Goal: Task Accomplishment & Management: Complete application form

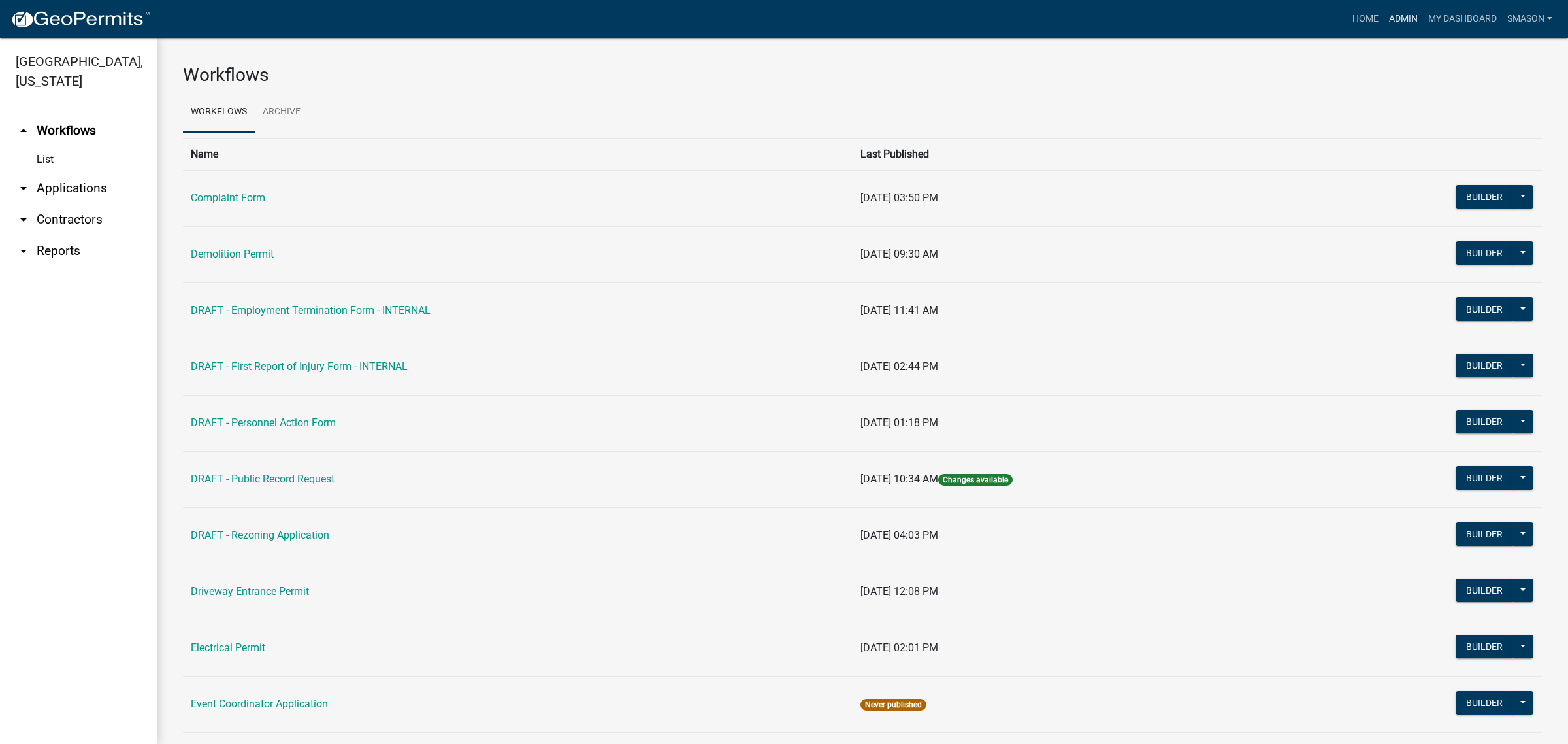
click at [1384, 18] on link "Admin" at bounding box center [1403, 19] width 39 height 25
click at [1384, 17] on link "Admin" at bounding box center [1403, 19] width 39 height 25
click at [68, 204] on link "arrow_drop_down Applications" at bounding box center [78, 188] width 157 height 31
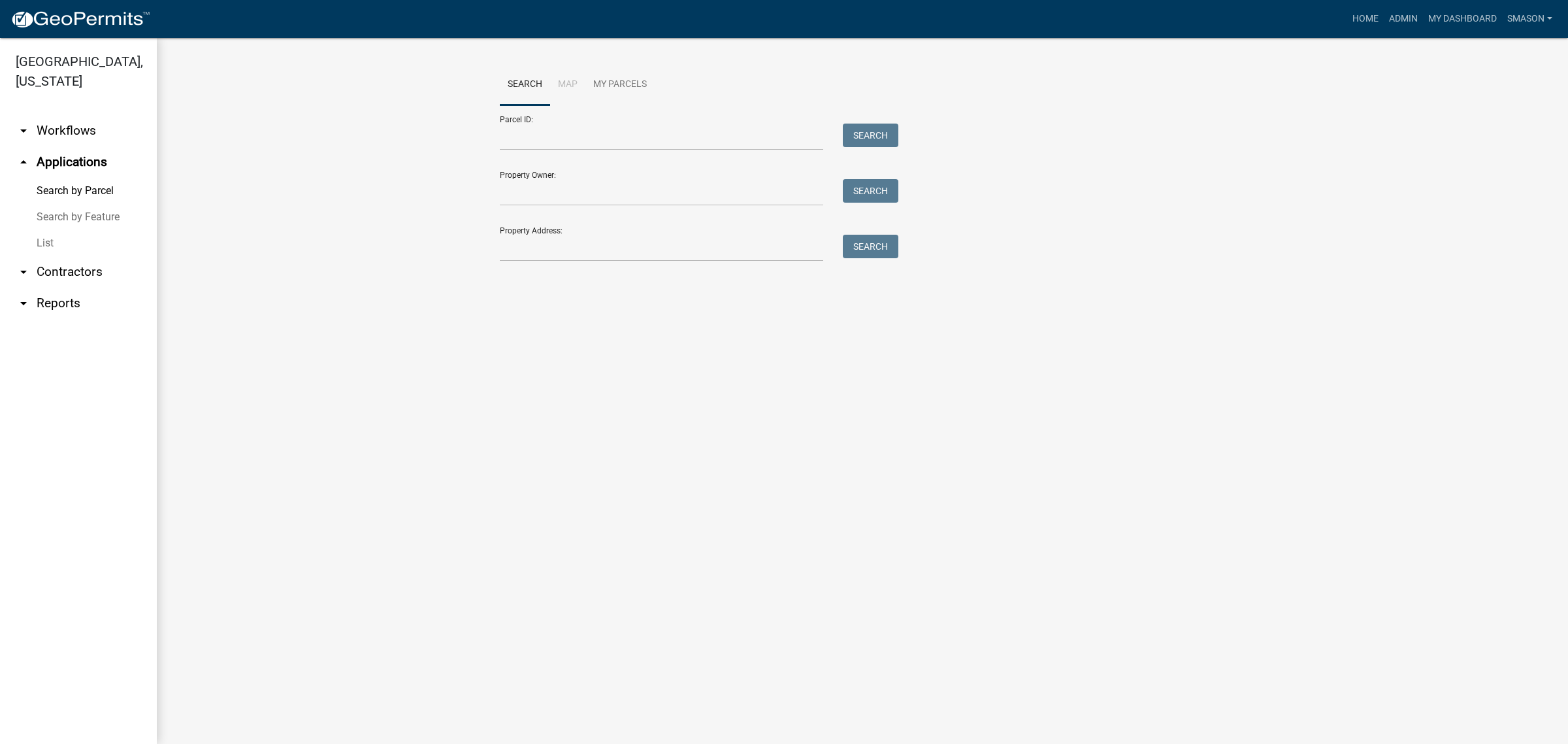
click at [53, 256] on link "List" at bounding box center [78, 243] width 157 height 26
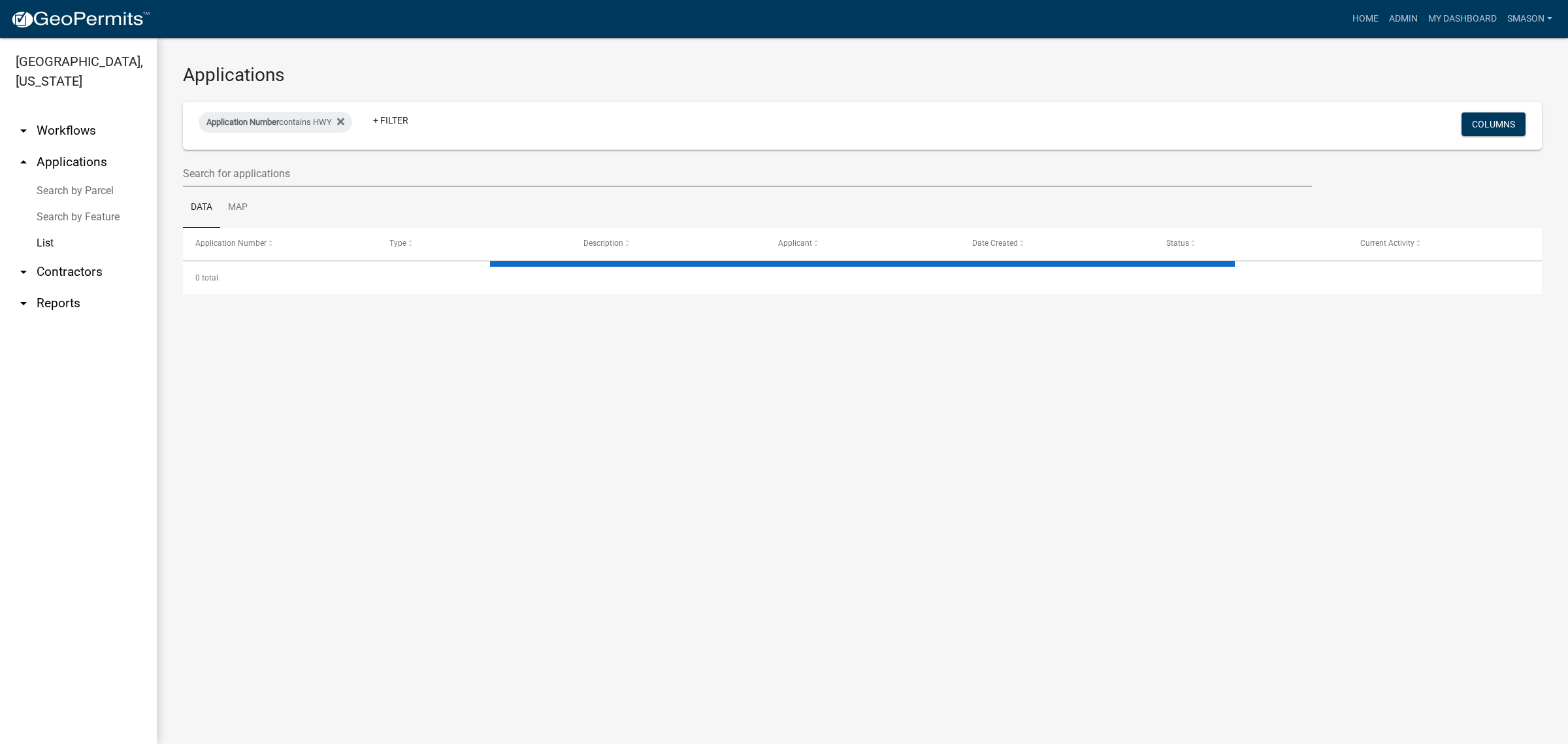
select select "3: 100"
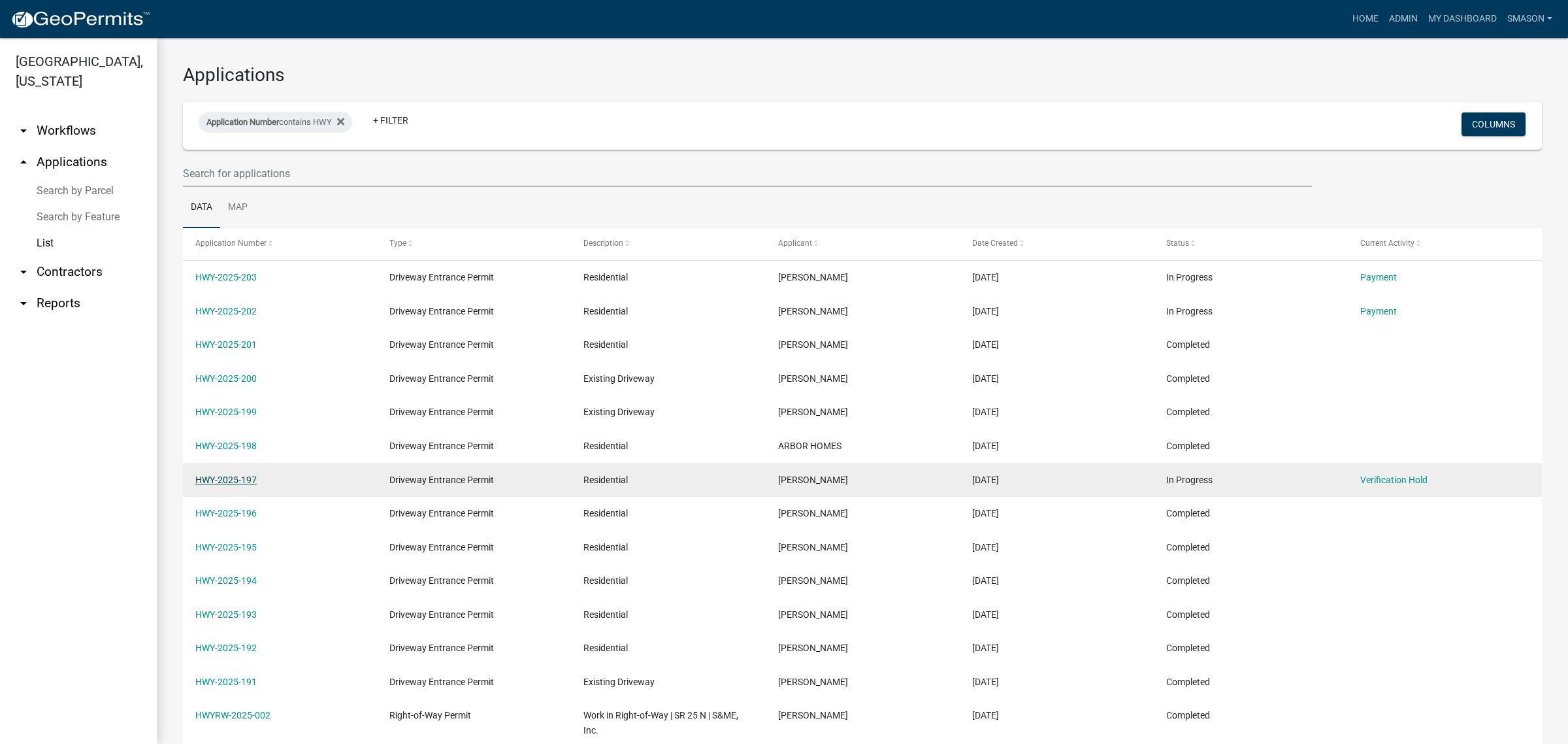
click at [221, 485] on link "HWY-2025-197" at bounding box center [226, 480] width 61 height 10
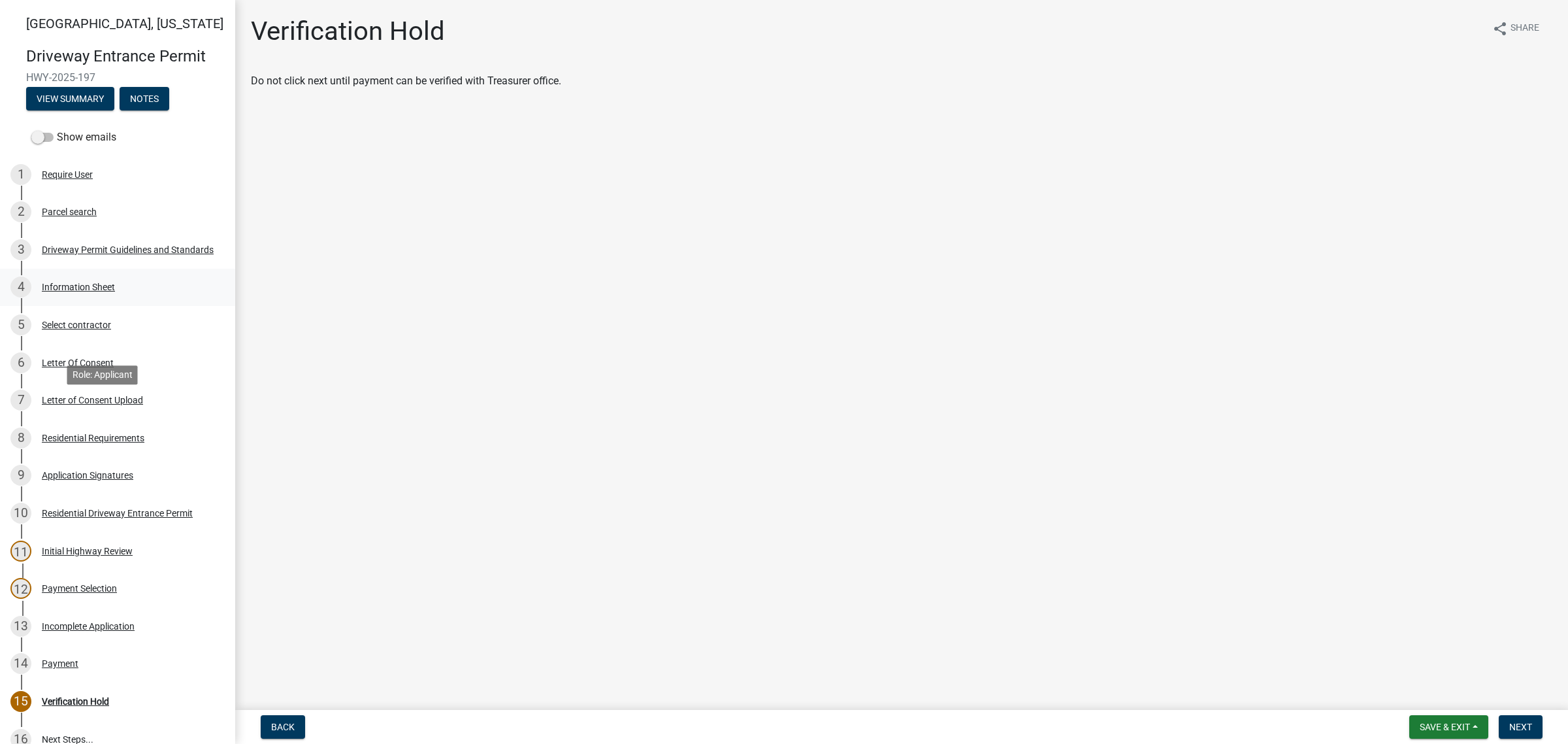
click at [64, 297] on div "4 Information Sheet" at bounding box center [112, 287] width 203 height 21
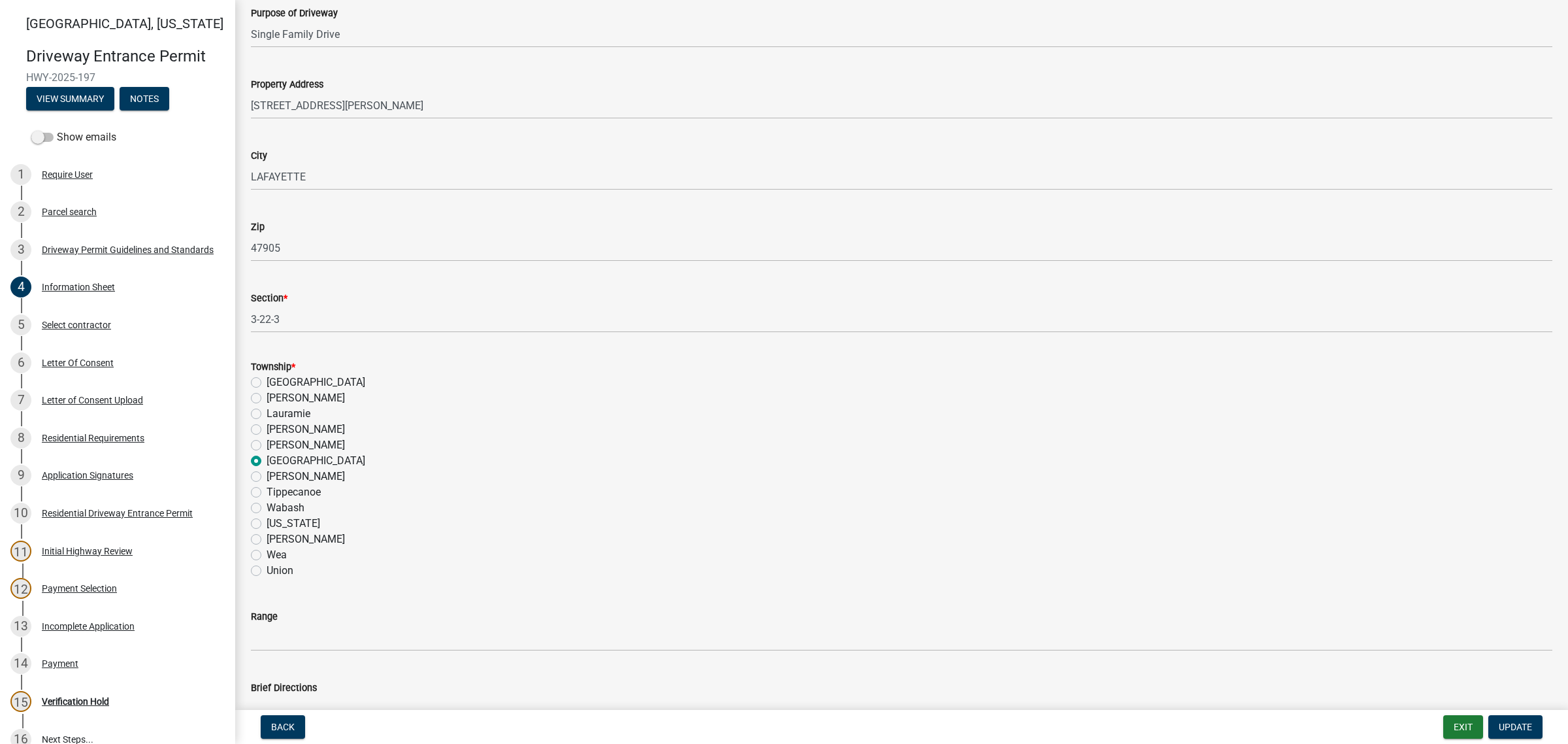
scroll to position [654, 0]
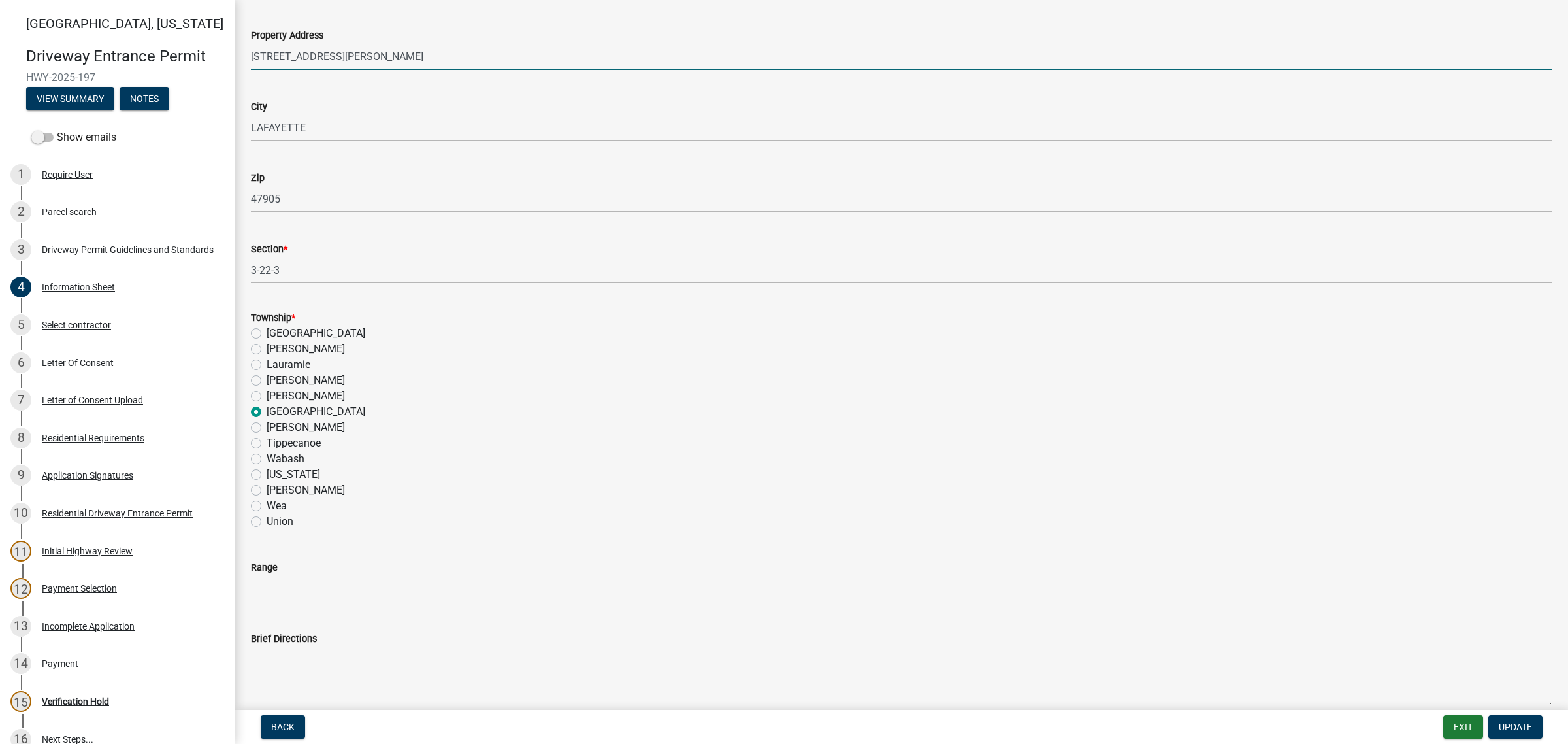
drag, startPoint x: 390, startPoint y: 230, endPoint x: 275, endPoint y: 223, distance: 115.2
click at [220, 224] on div "[GEOGRAPHIC_DATA][US_STATE] Entrance Permit HWY-2025-197 View Summary Notes Sho…" at bounding box center [784, 372] width 1568 height 744
click at [424, 70] on input "[STREET_ADDRESS][PERSON_NAME]" at bounding box center [901, 56] width 1301 height 27
click at [423, 70] on input "[STREET_ADDRESS][PERSON_NAME]" at bounding box center [901, 56] width 1301 height 27
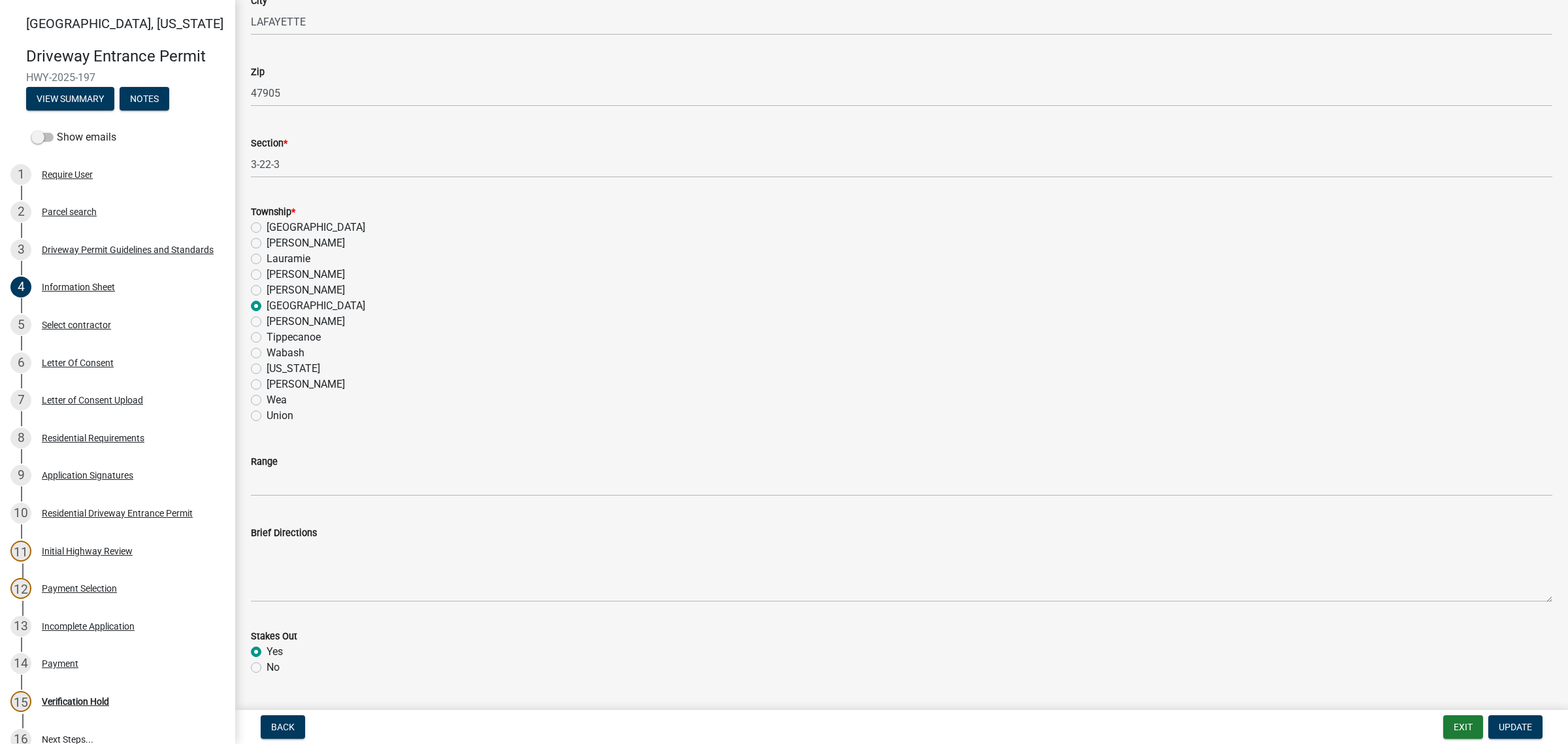
scroll to position [980, 0]
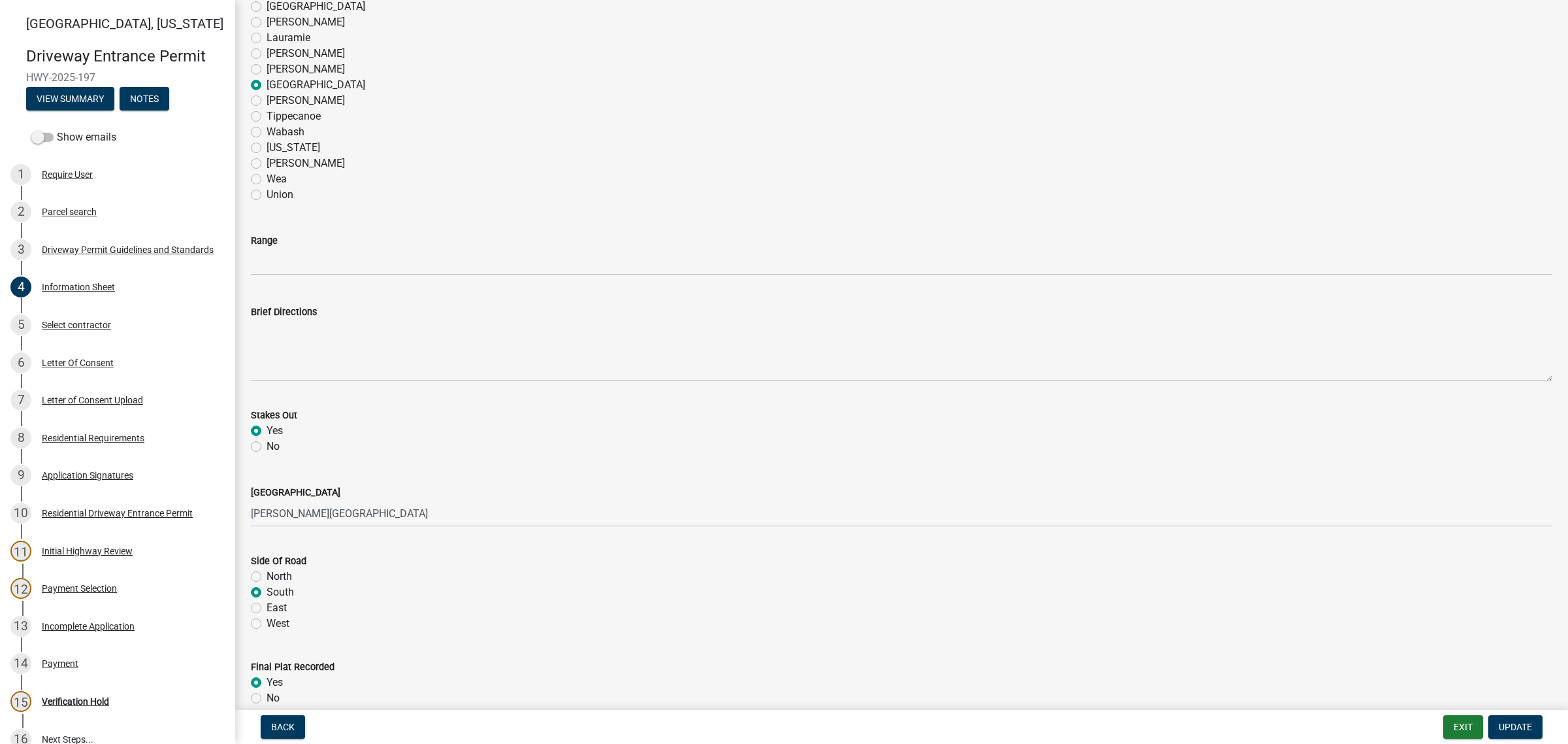
type input "[STREET_ADDRESS][PERSON_NAME]"
click at [305, 275] on input "Range" at bounding box center [901, 262] width 1301 height 27
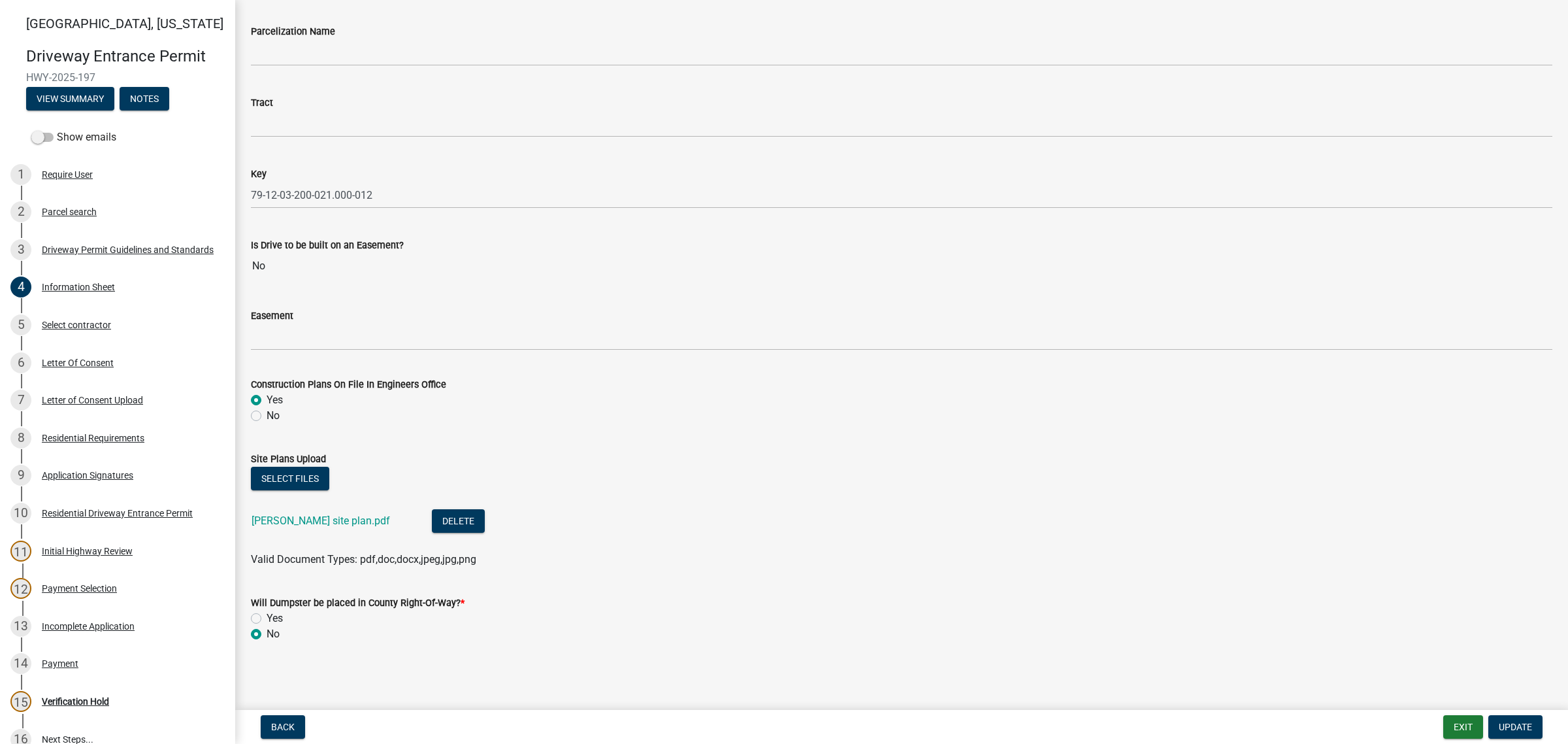
scroll to position [2454, 0]
type input "3"
click at [354, 514] on link "[PERSON_NAME] site plan.pdf" at bounding box center [320, 521] width 139 height 12
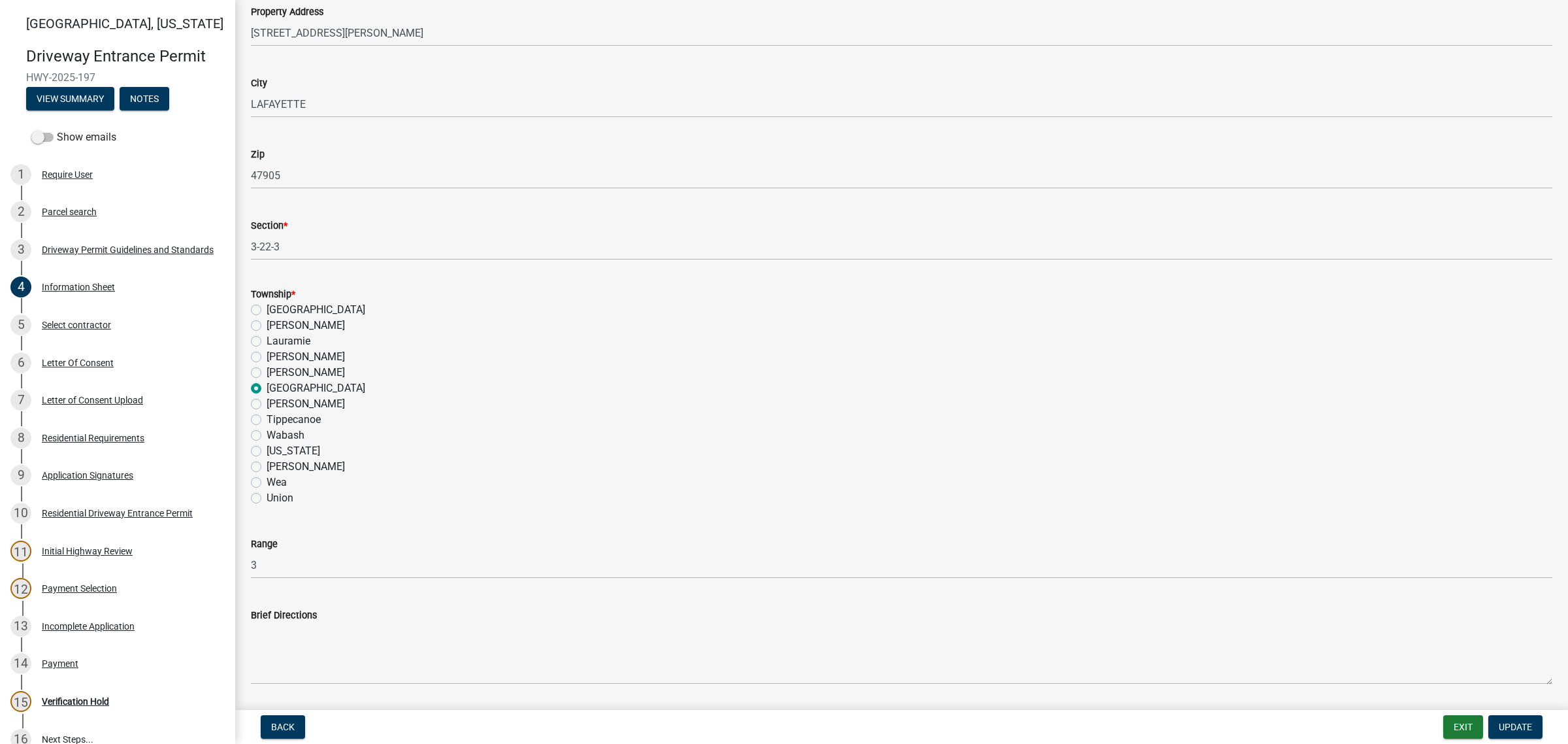
scroll to position [411, 0]
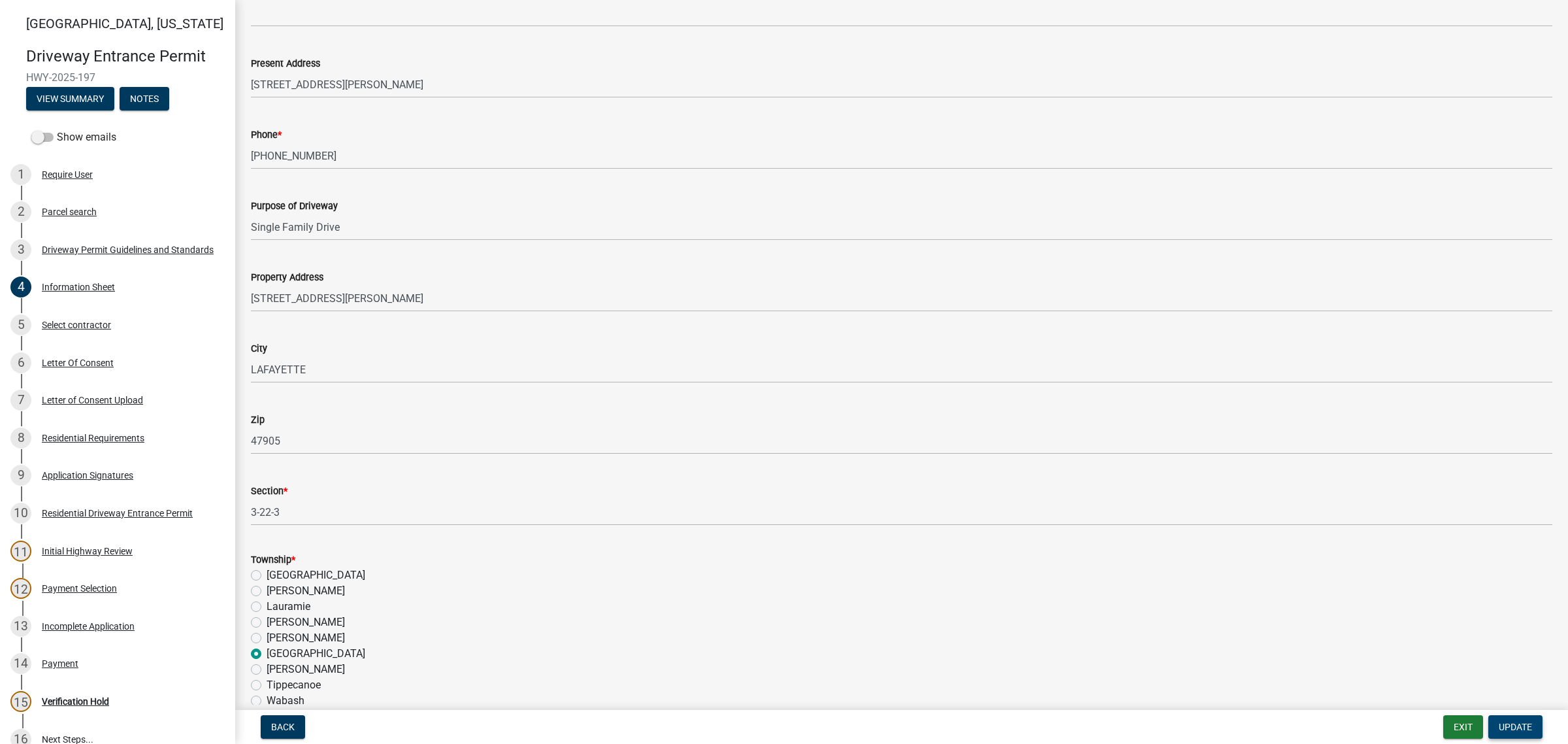
click at [1507, 727] on span "Update" at bounding box center [1515, 727] width 33 height 10
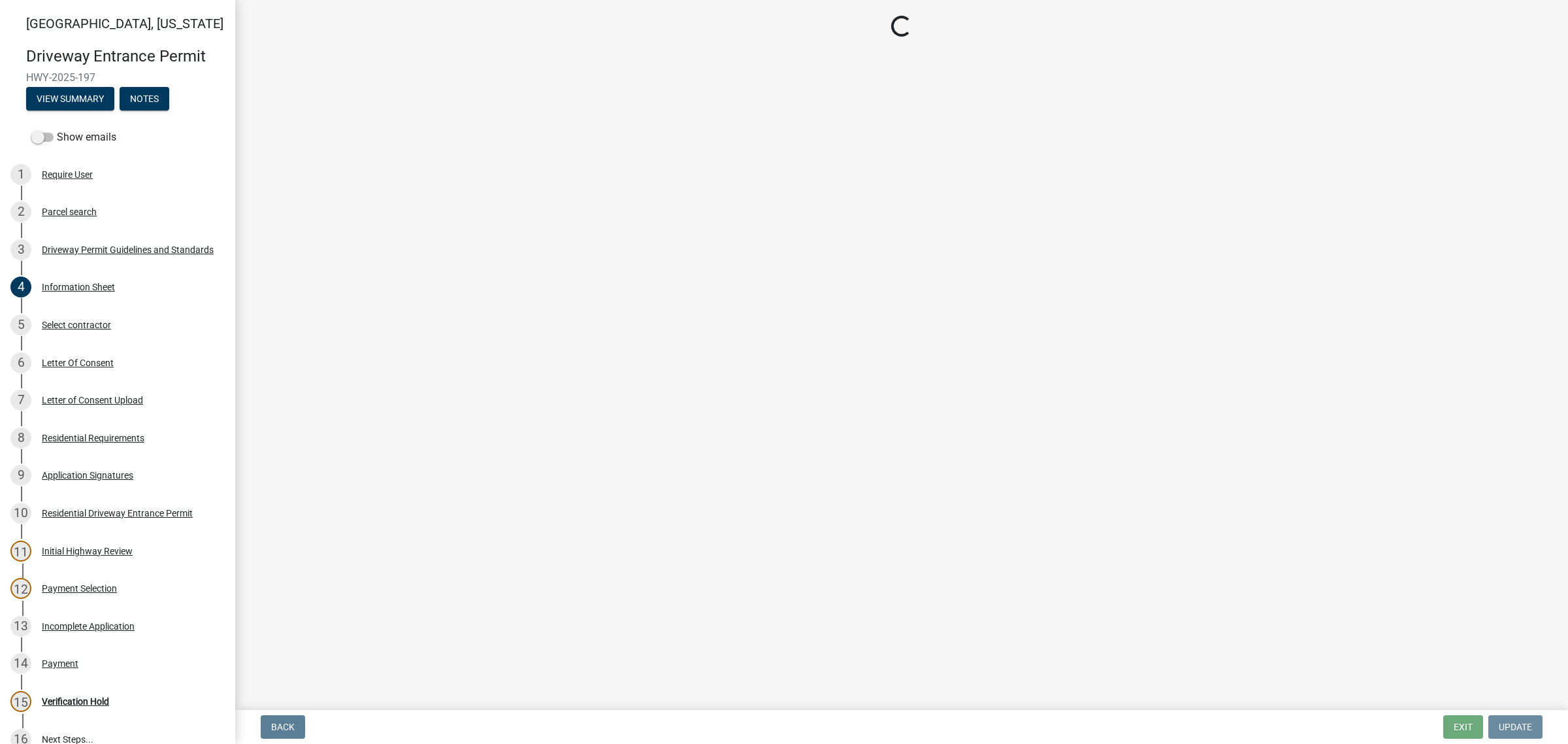
scroll to position [0, 0]
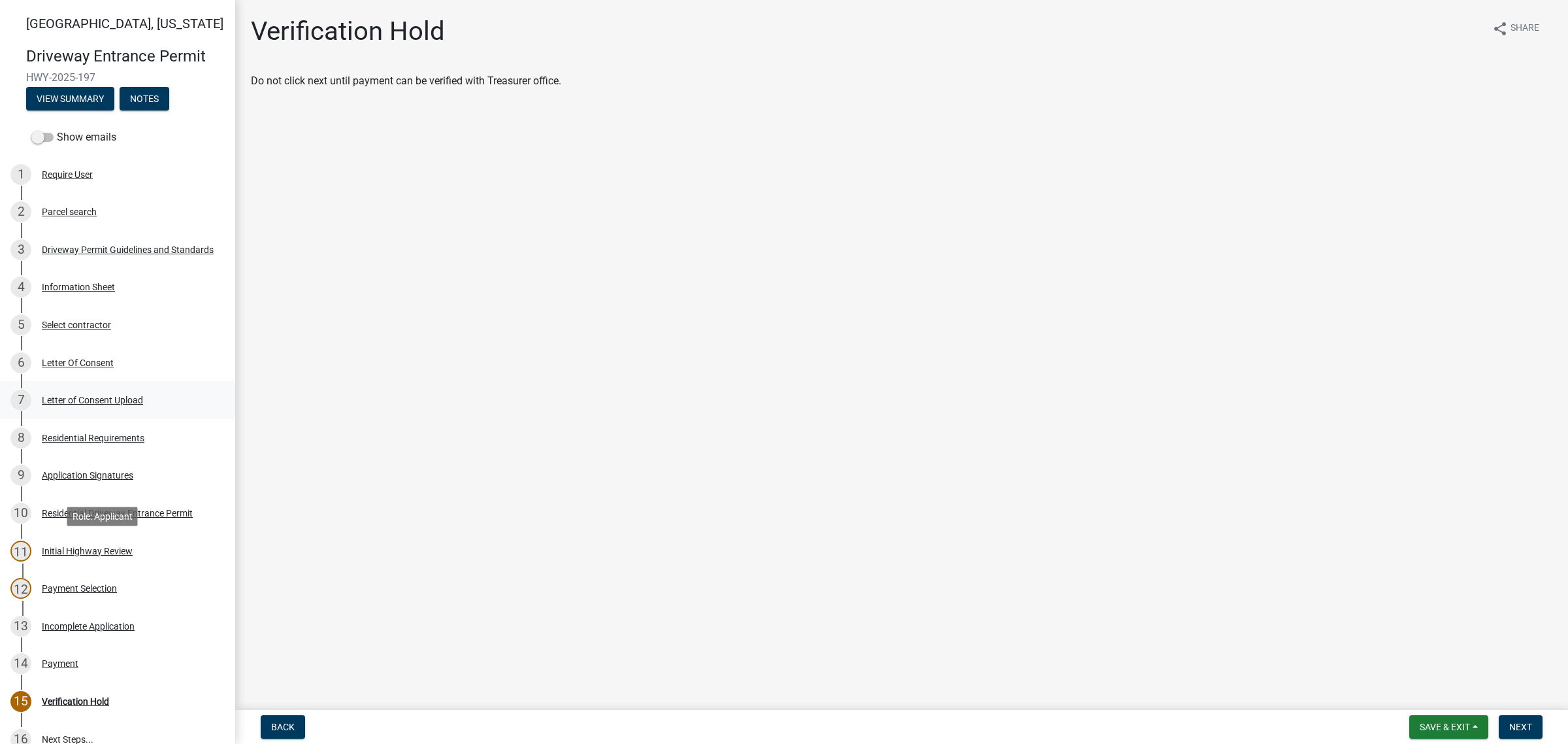
click at [100, 404] on div "Letter of Consent Upload" at bounding box center [92, 399] width 101 height 10
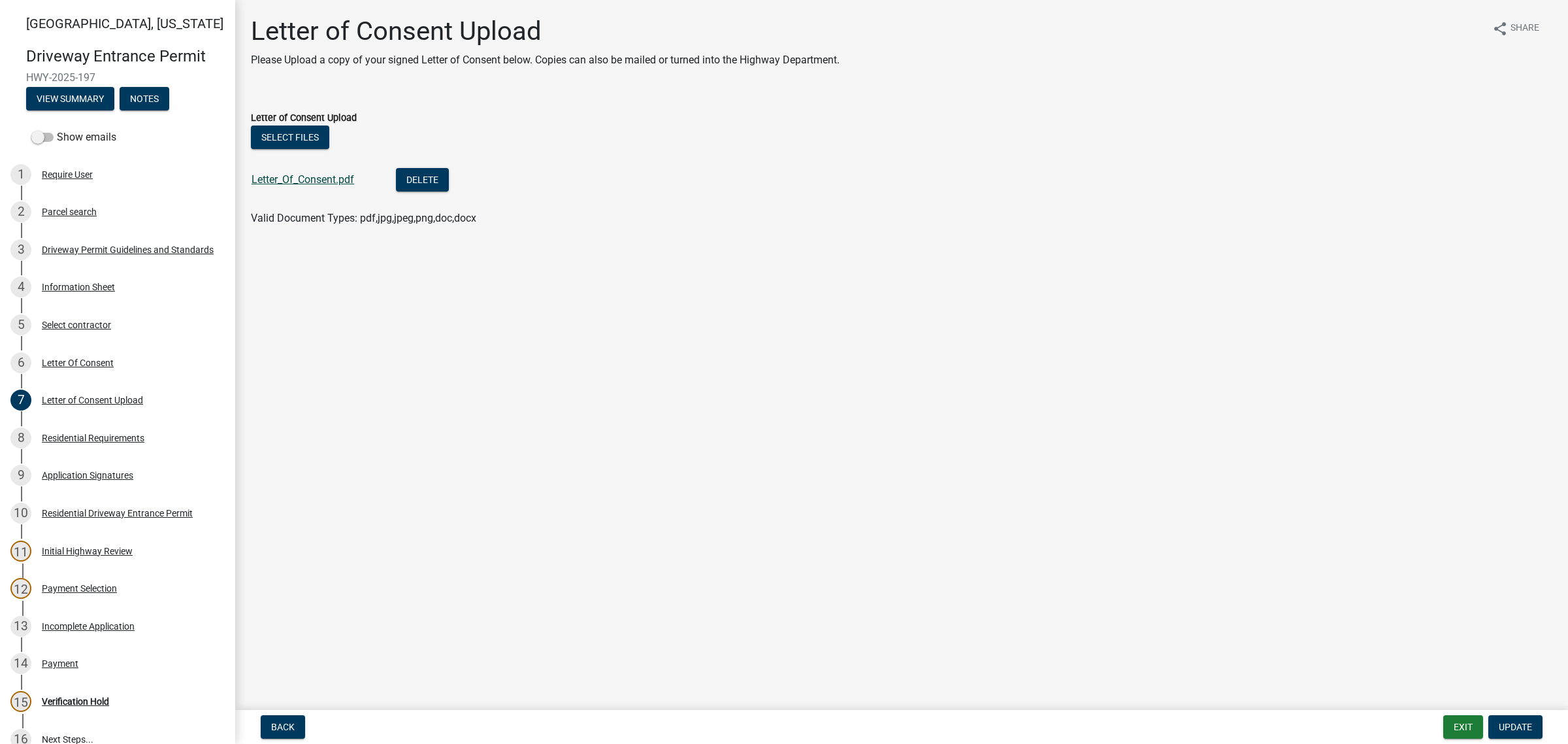
click at [339, 185] on link "Letter_Of_Consent.pdf" at bounding box center [302, 179] width 102 height 12
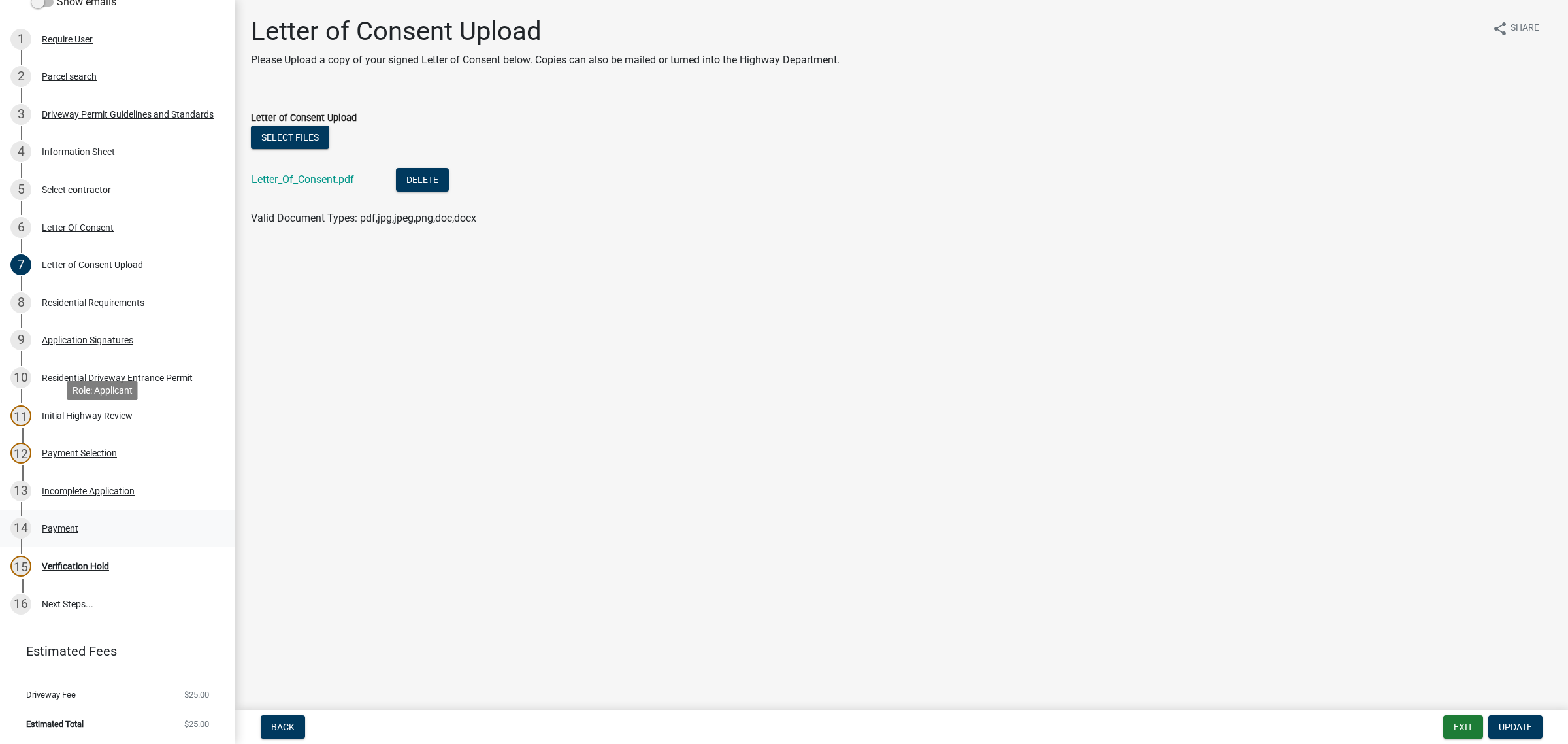
scroll to position [409, 0]
click at [70, 523] on div "Payment" at bounding box center [60, 527] width 36 height 10
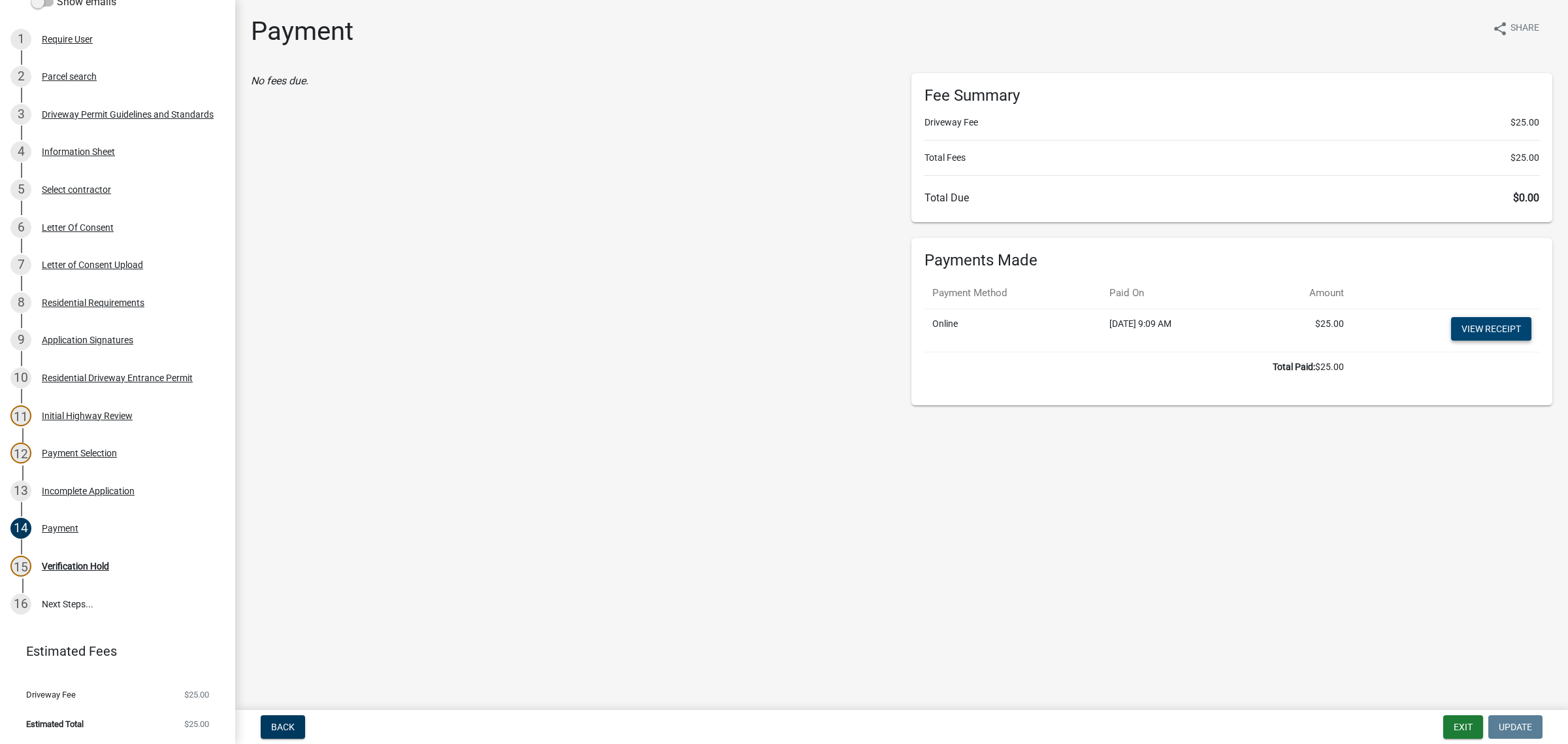
click at [1497, 340] on link "View receipt" at bounding box center [1491, 328] width 81 height 23
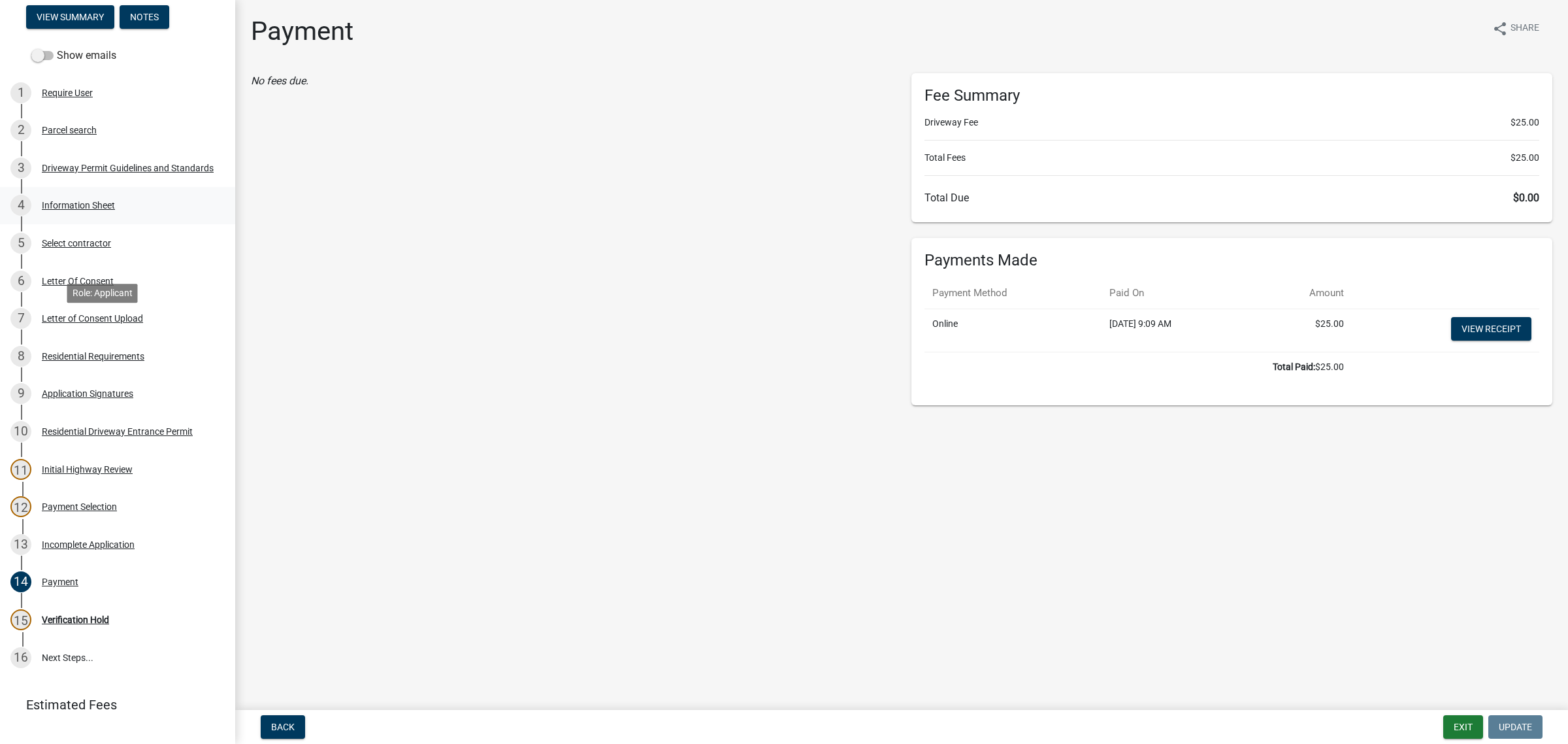
click at [92, 210] on div "Information Sheet" at bounding box center [78, 205] width 74 height 10
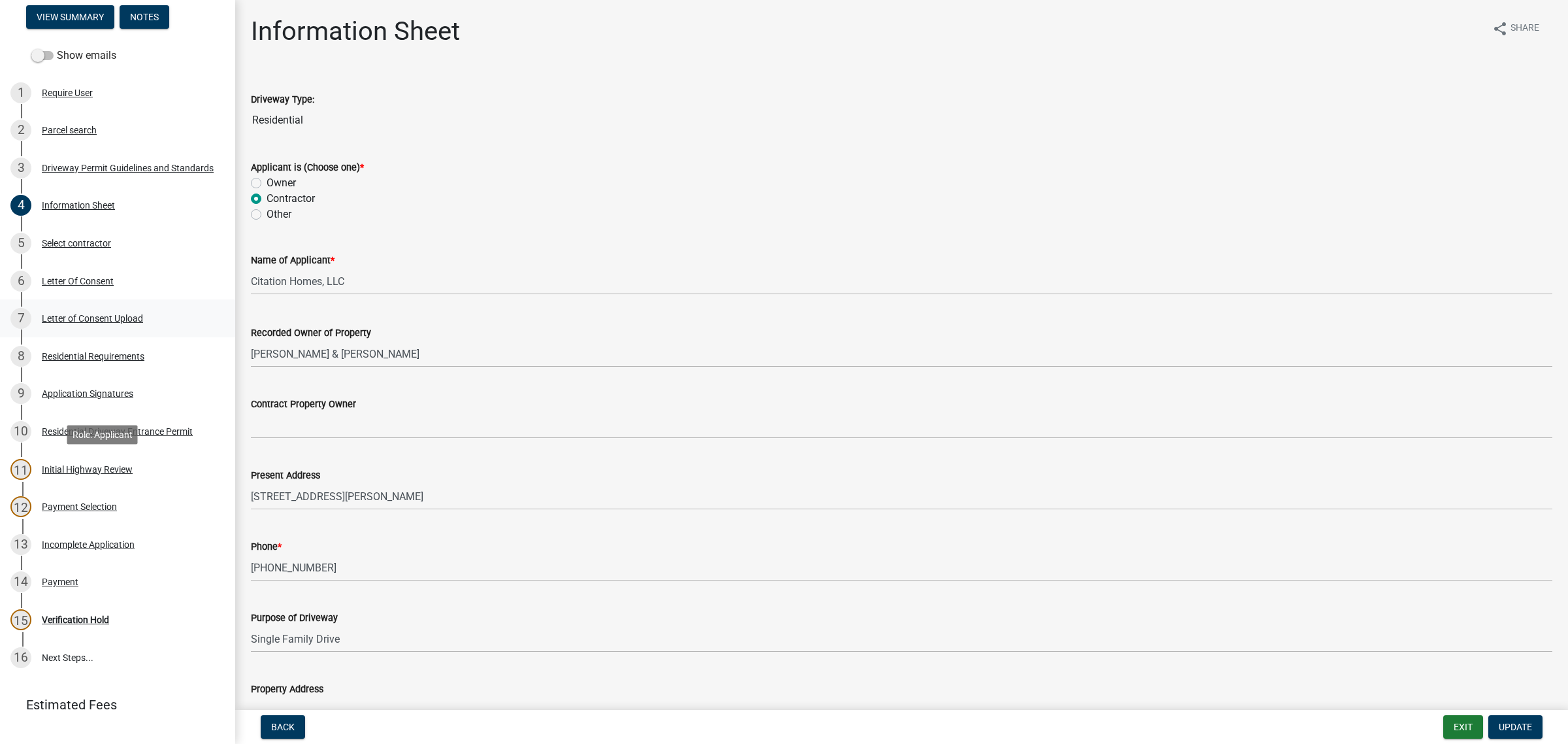
click at [115, 323] on div "Letter of Consent Upload" at bounding box center [92, 318] width 101 height 10
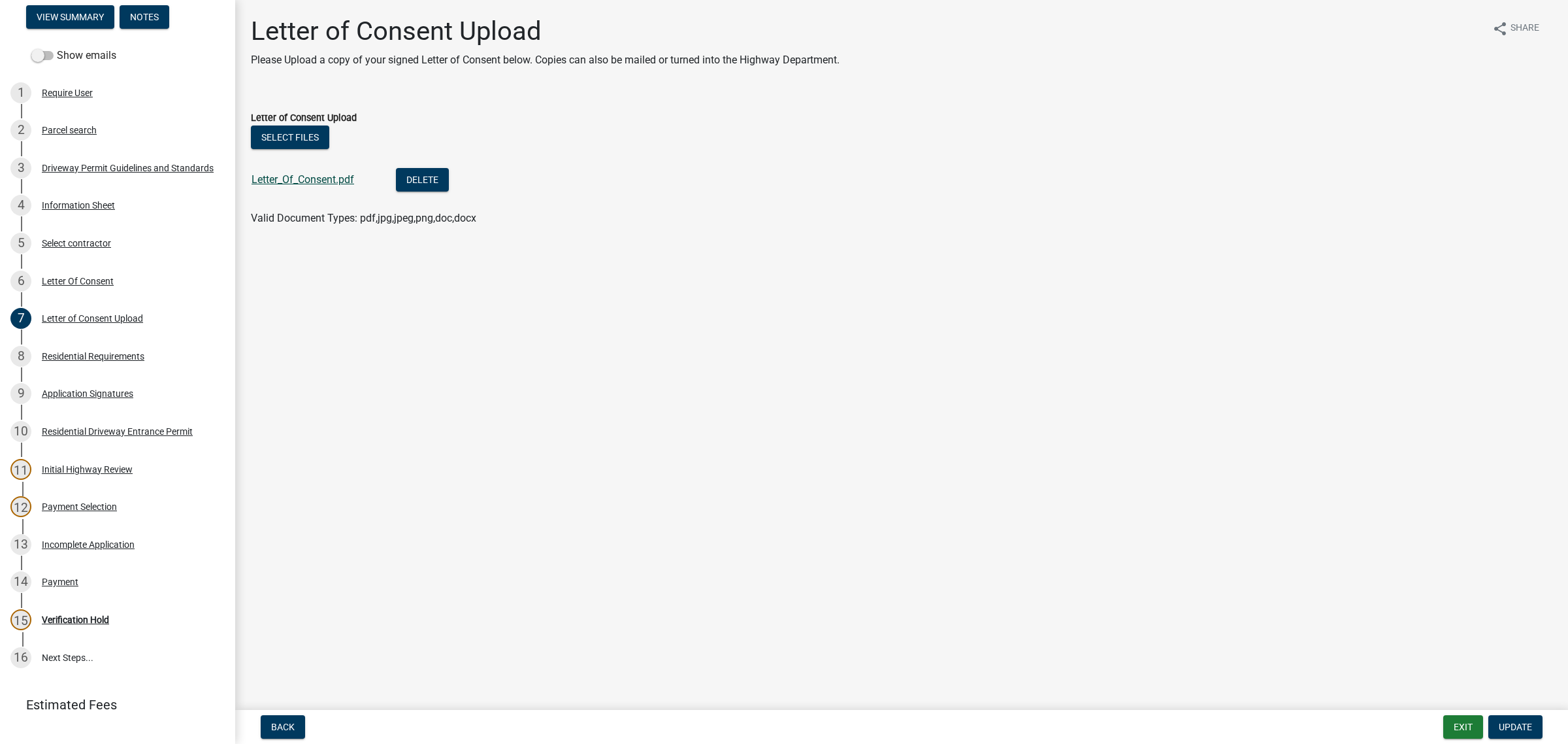
click at [297, 185] on link "Letter_Of_Consent.pdf" at bounding box center [302, 179] width 102 height 12
click at [124, 398] on div "Application Signatures" at bounding box center [87, 393] width 92 height 10
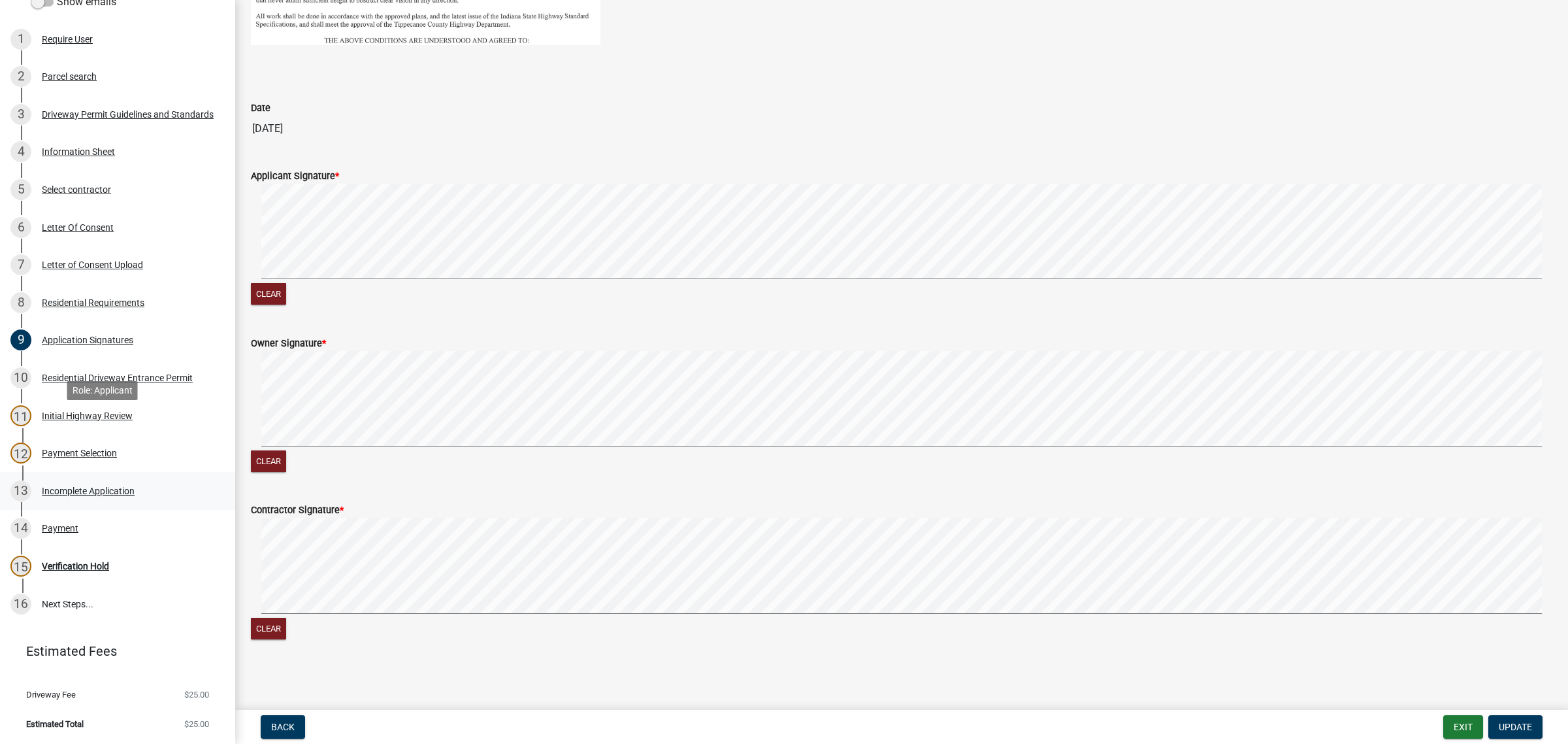
scroll to position [409, 0]
click at [109, 411] on div "Initial Highway Review" at bounding box center [87, 416] width 91 height 10
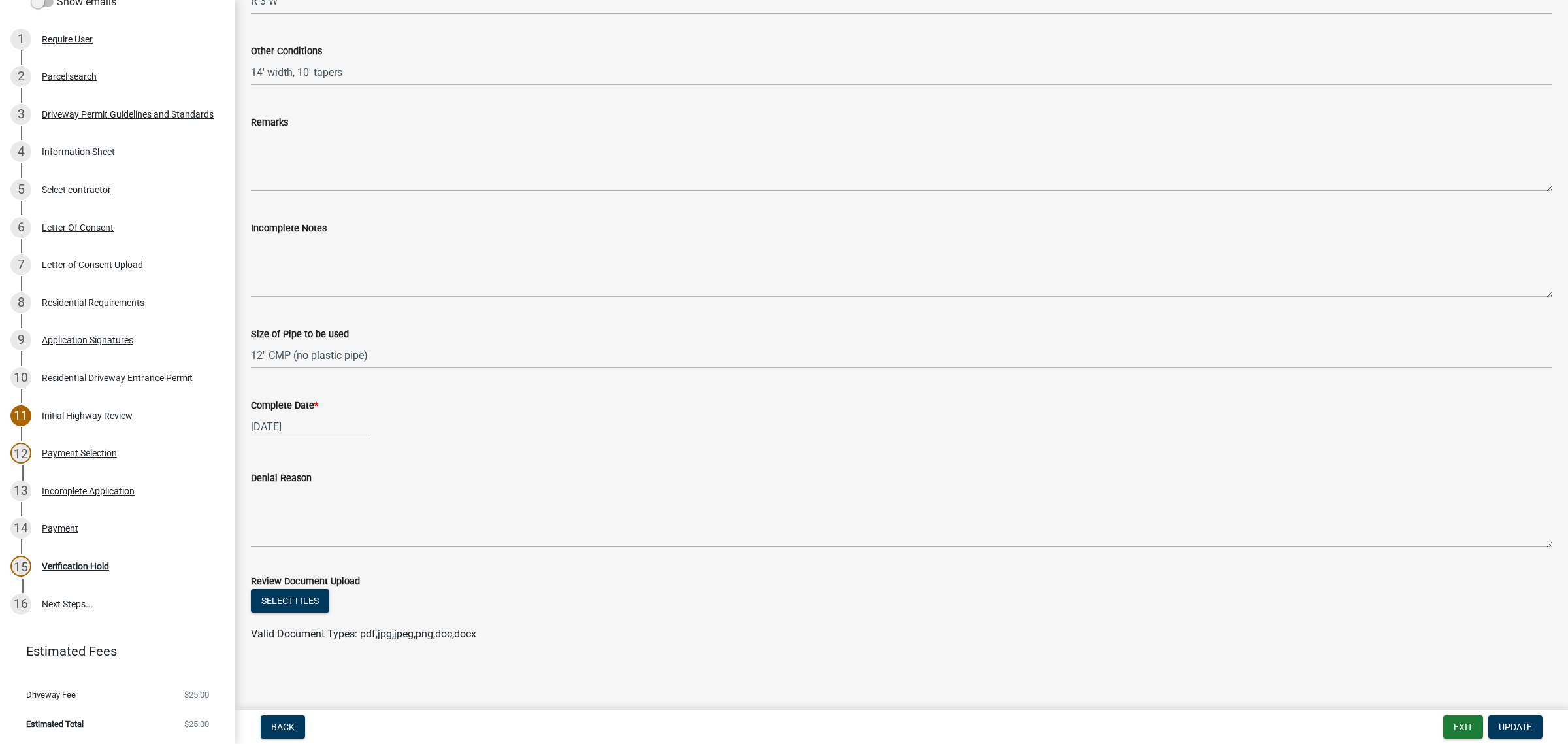
scroll to position [508, 0]
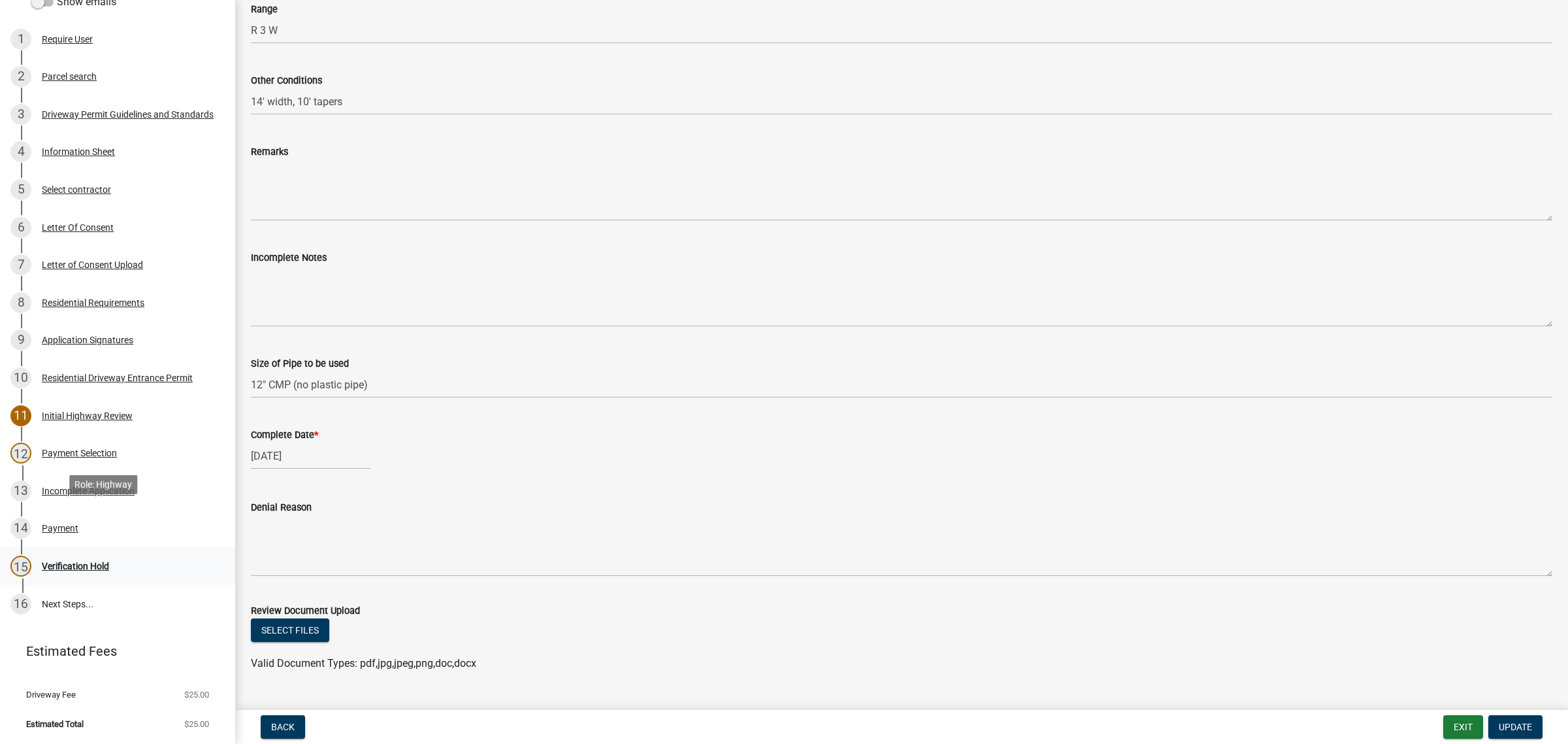
click at [82, 561] on div "Verification Hold" at bounding box center [75, 566] width 68 height 10
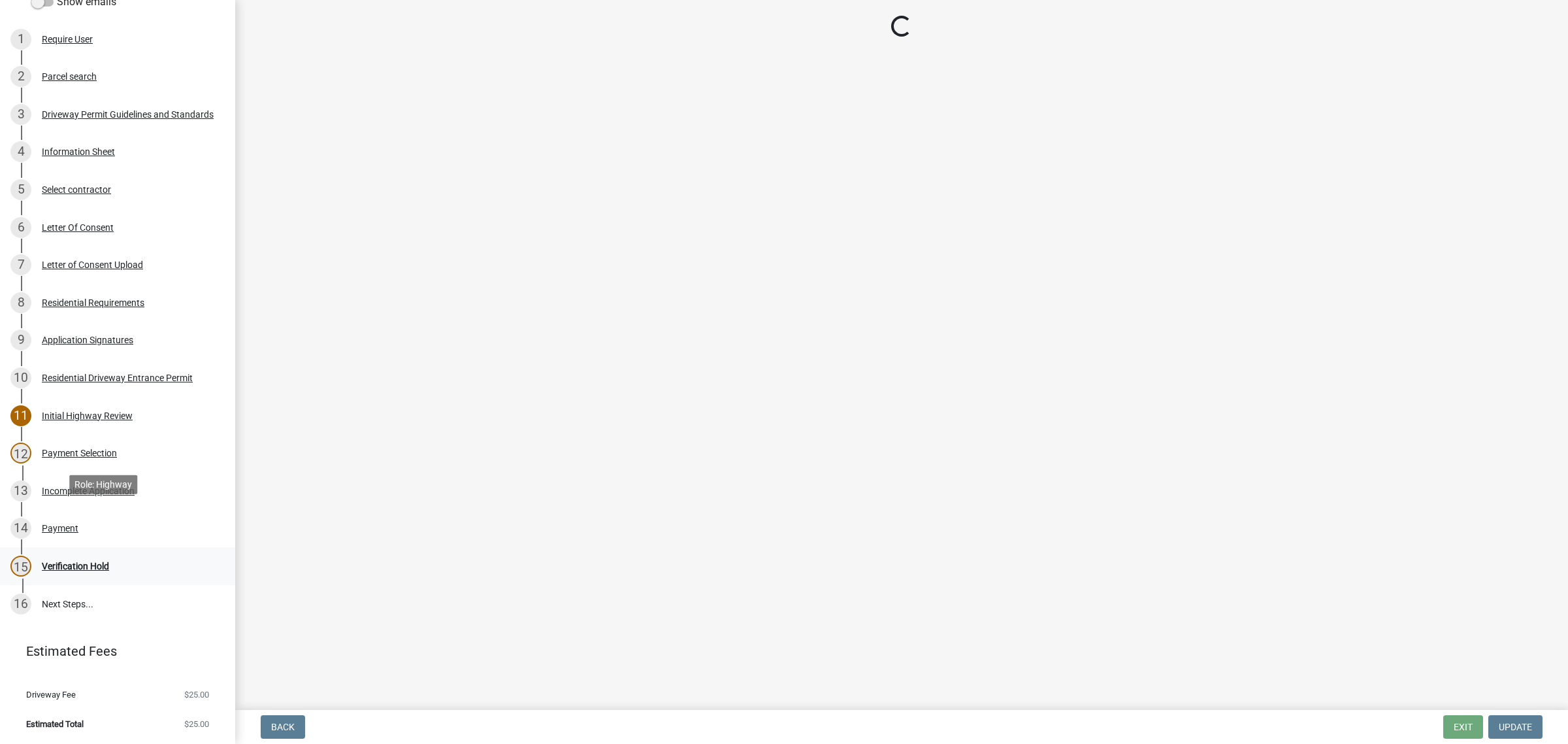
scroll to position [0, 0]
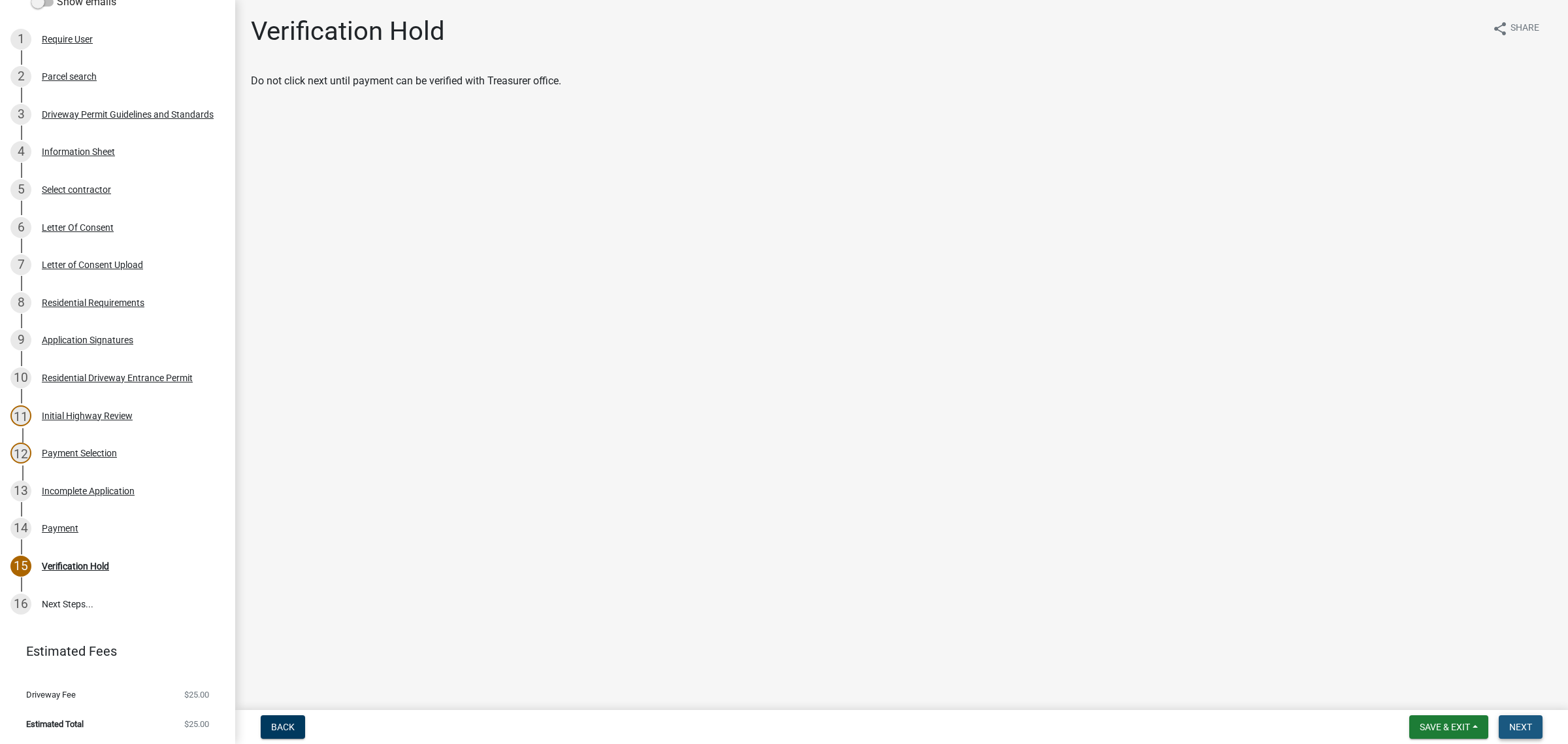
click at [1520, 723] on span "Next" at bounding box center [1520, 727] width 23 height 10
